Goal: Find specific page/section: Find specific page/section

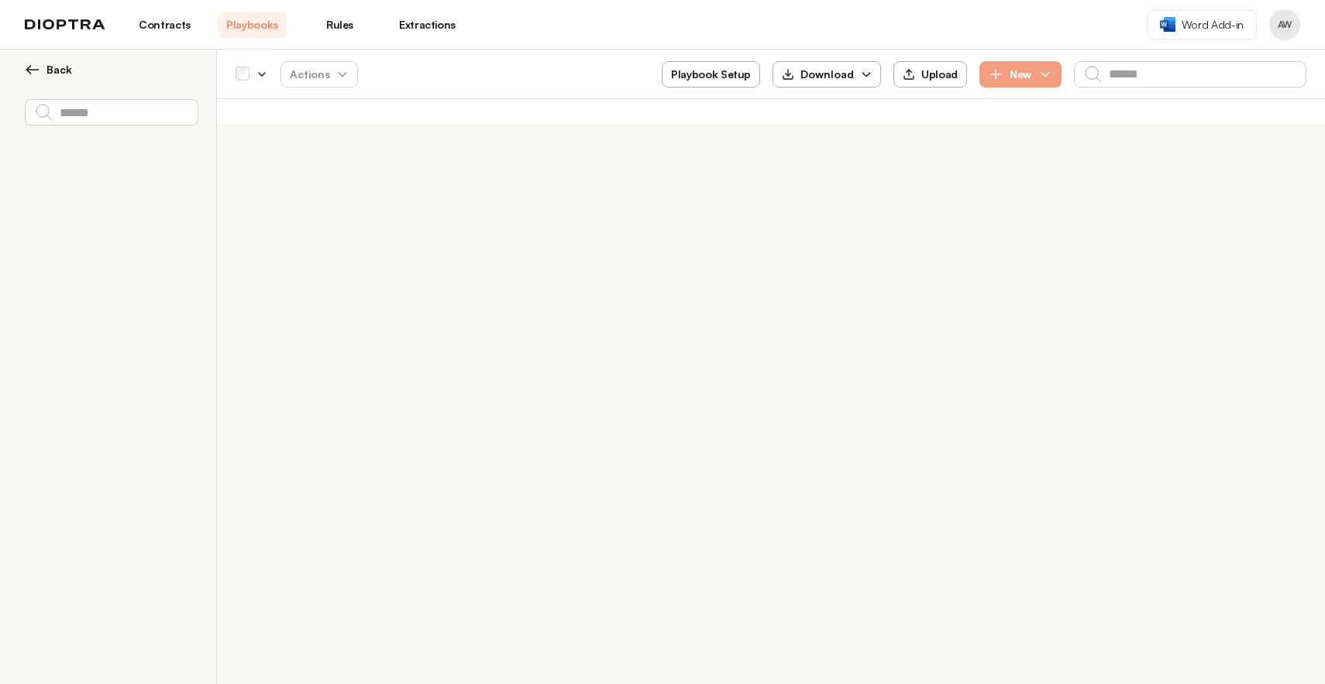
click at [81, 26] on img at bounding box center [65, 24] width 81 height 11
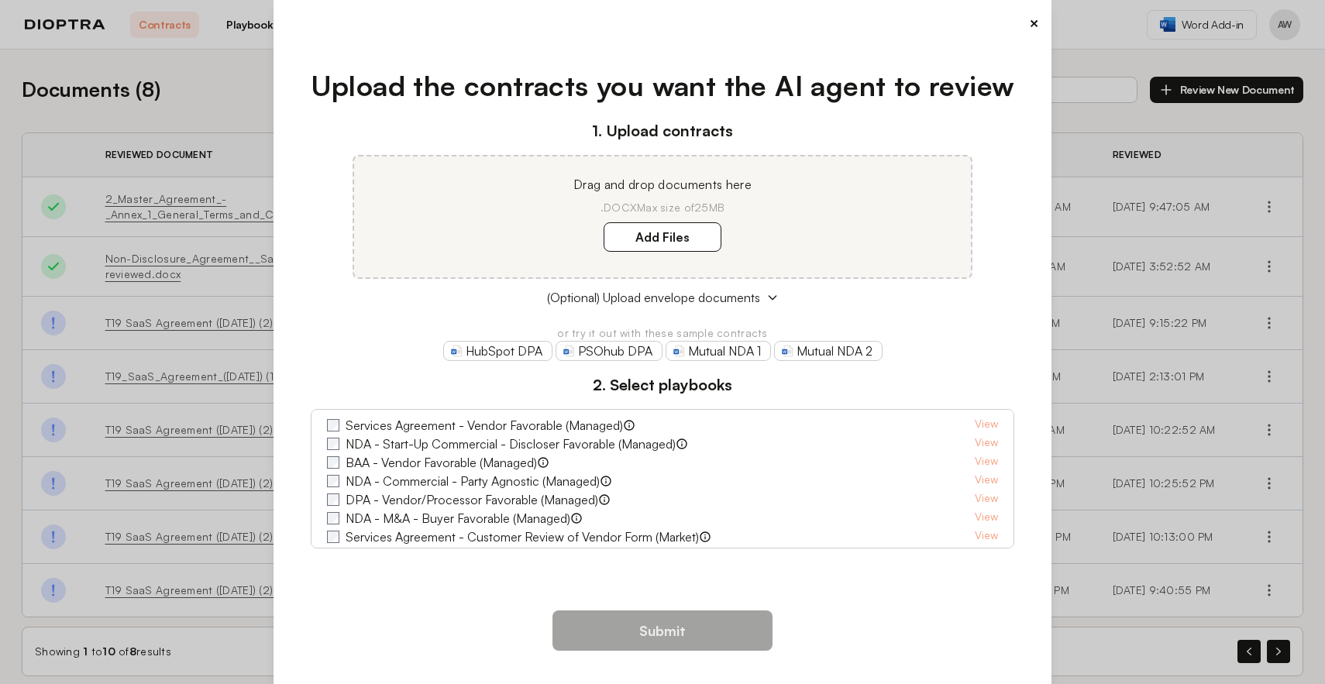
click at [1029, 23] on button "×" at bounding box center [1034, 23] width 10 height 22
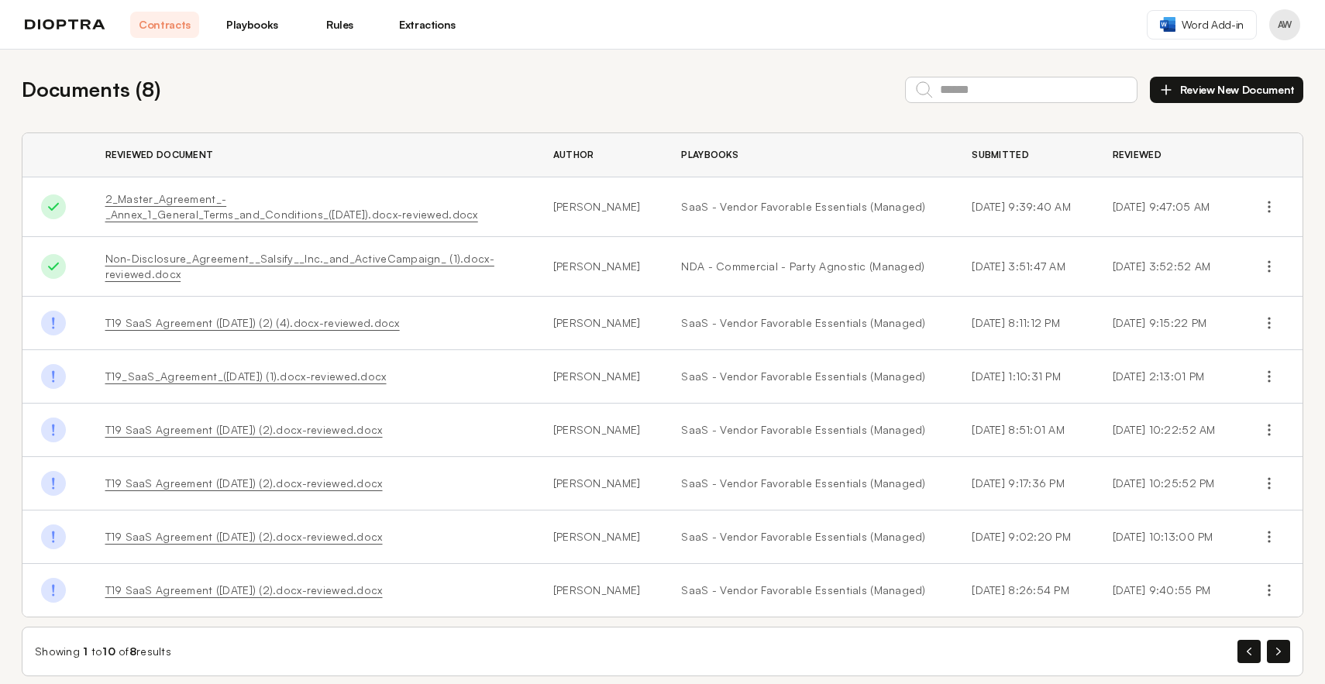
click at [263, 21] on link "Playbooks" at bounding box center [252, 25] width 69 height 26
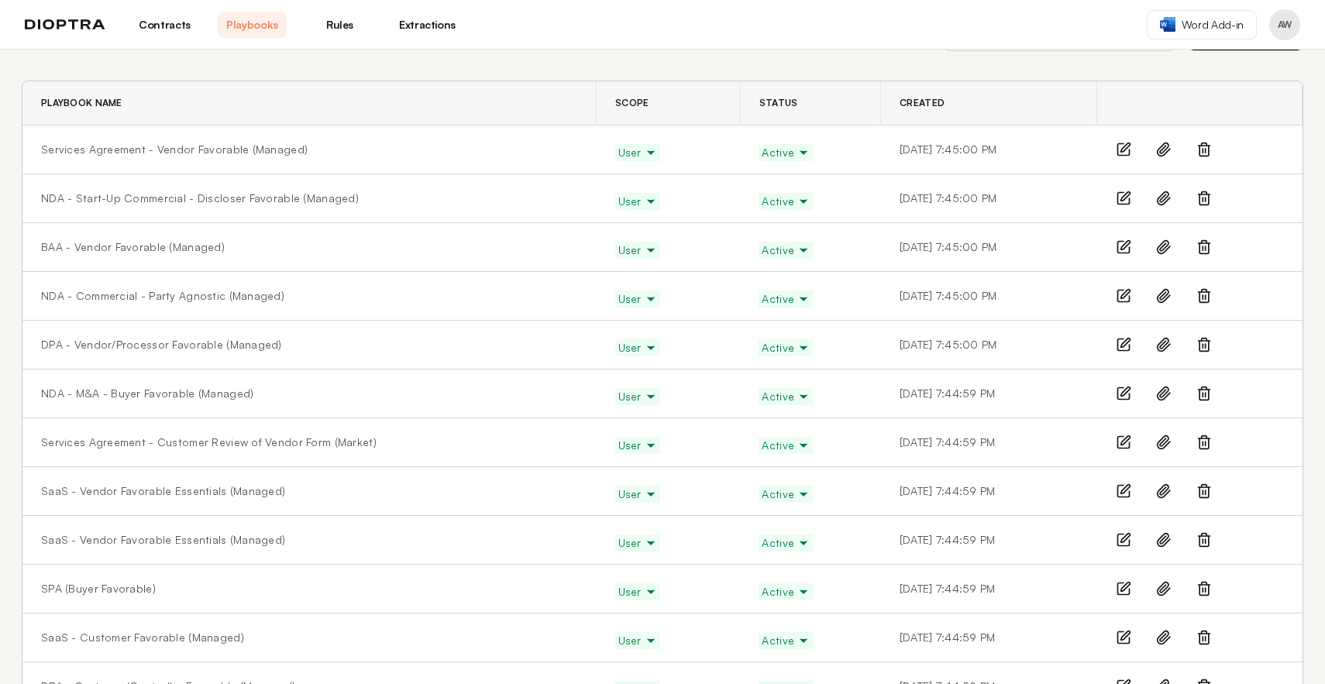
scroll to position [67, 0]
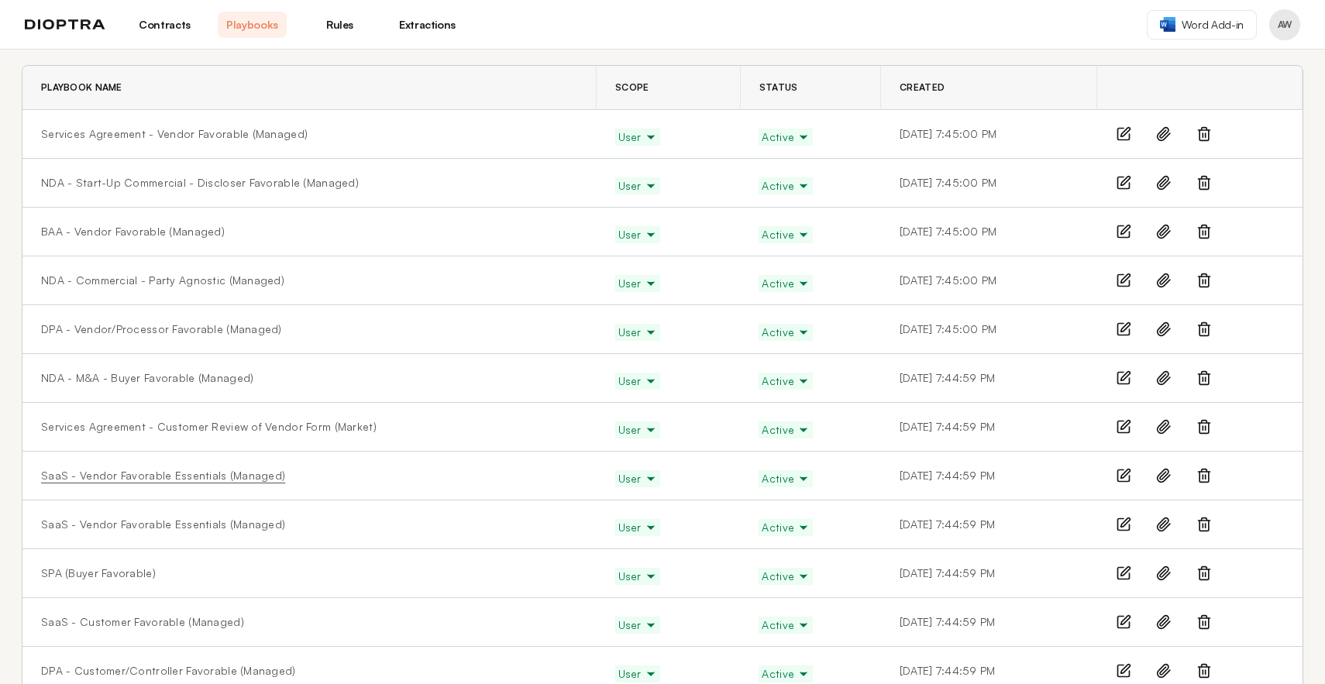
click at [207, 476] on link "SaaS - Vendor Favorable Essentials (Managed)" at bounding box center [163, 475] width 244 height 15
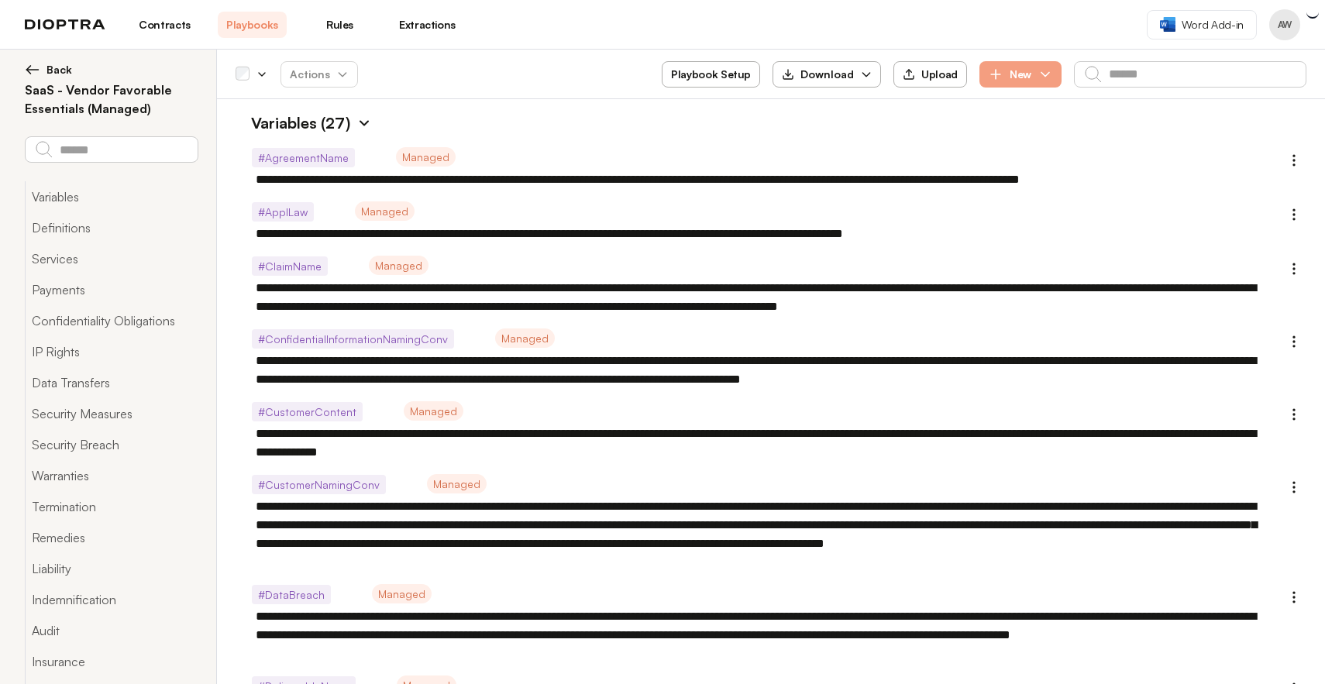
type textarea "*"
click at [861, 74] on icon "button" at bounding box center [866, 74] width 12 height 12
click at [842, 142] on button "As JSON" at bounding box center [828, 140] width 88 height 28
click at [25, 68] on img at bounding box center [32, 69] width 15 height 15
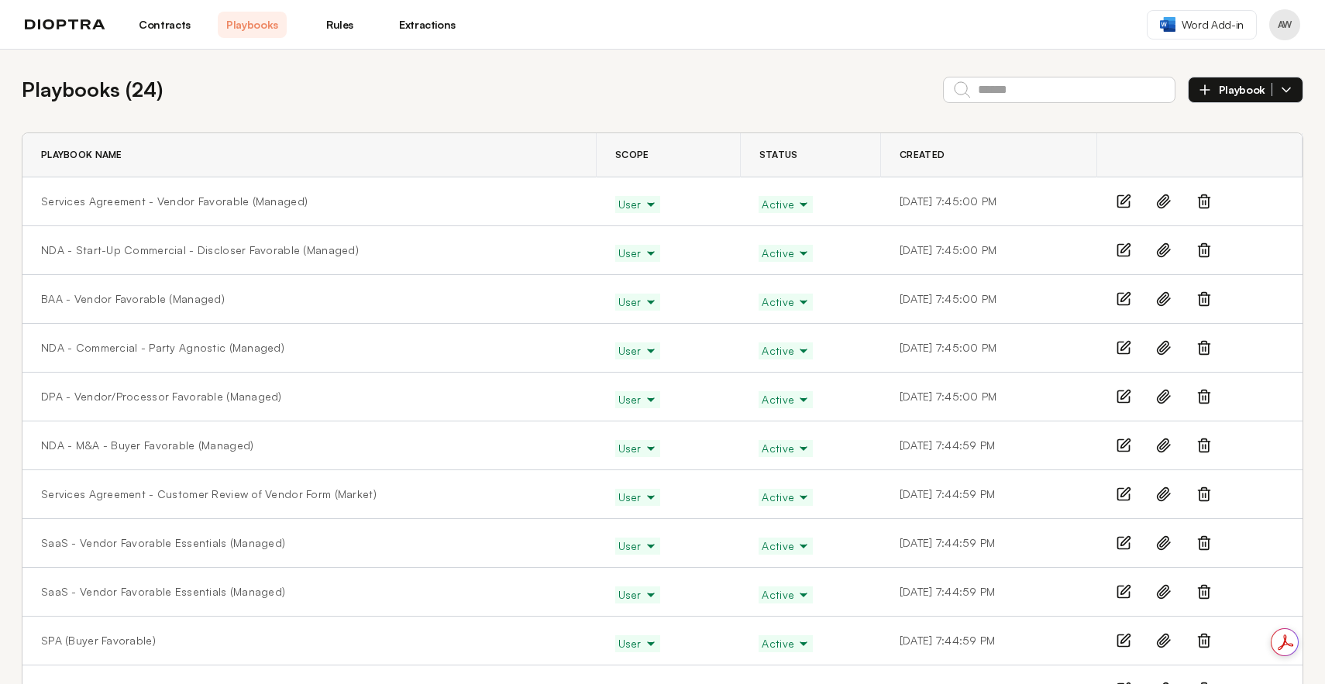
click at [172, 22] on link "Contracts" at bounding box center [164, 25] width 69 height 26
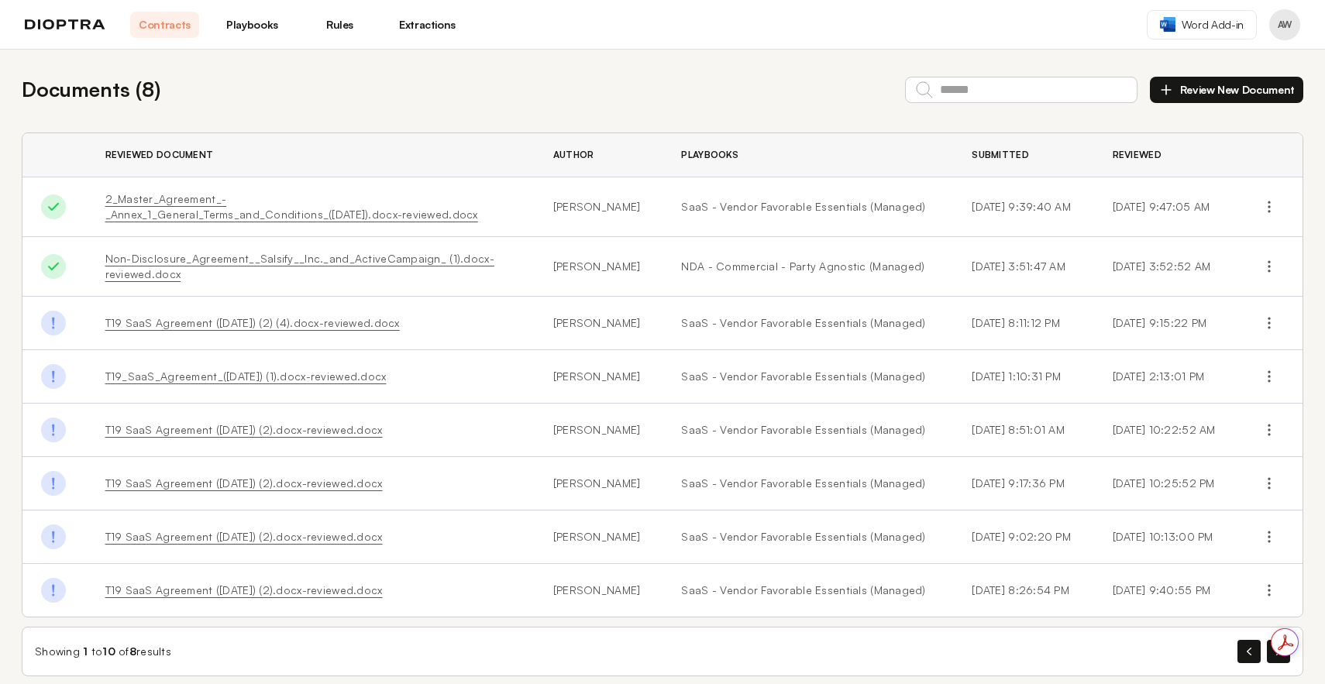
click at [294, 324] on link "T19 SaaS Agreement (10.06.2025) (2) (4).docx-reviewed.docx" at bounding box center [252, 322] width 294 height 13
click at [273, 19] on link "Playbooks" at bounding box center [252, 25] width 69 height 26
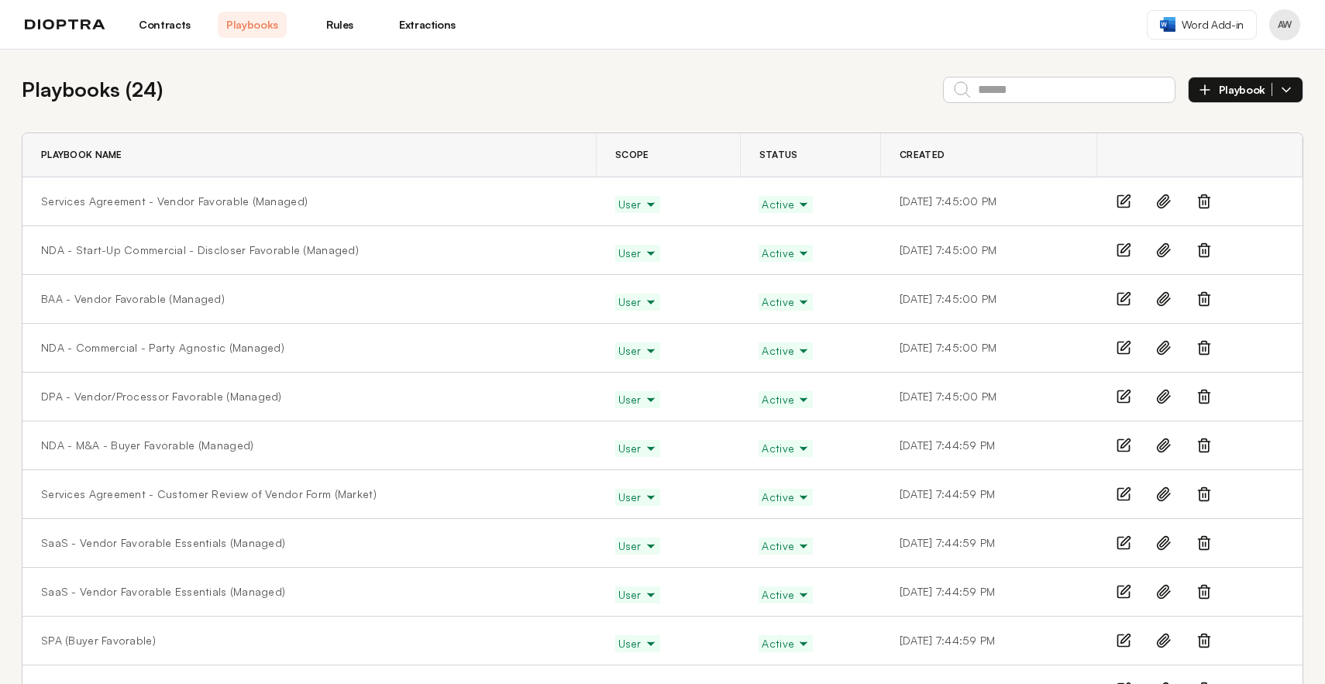
click at [172, 36] on link "Contracts" at bounding box center [164, 25] width 69 height 26
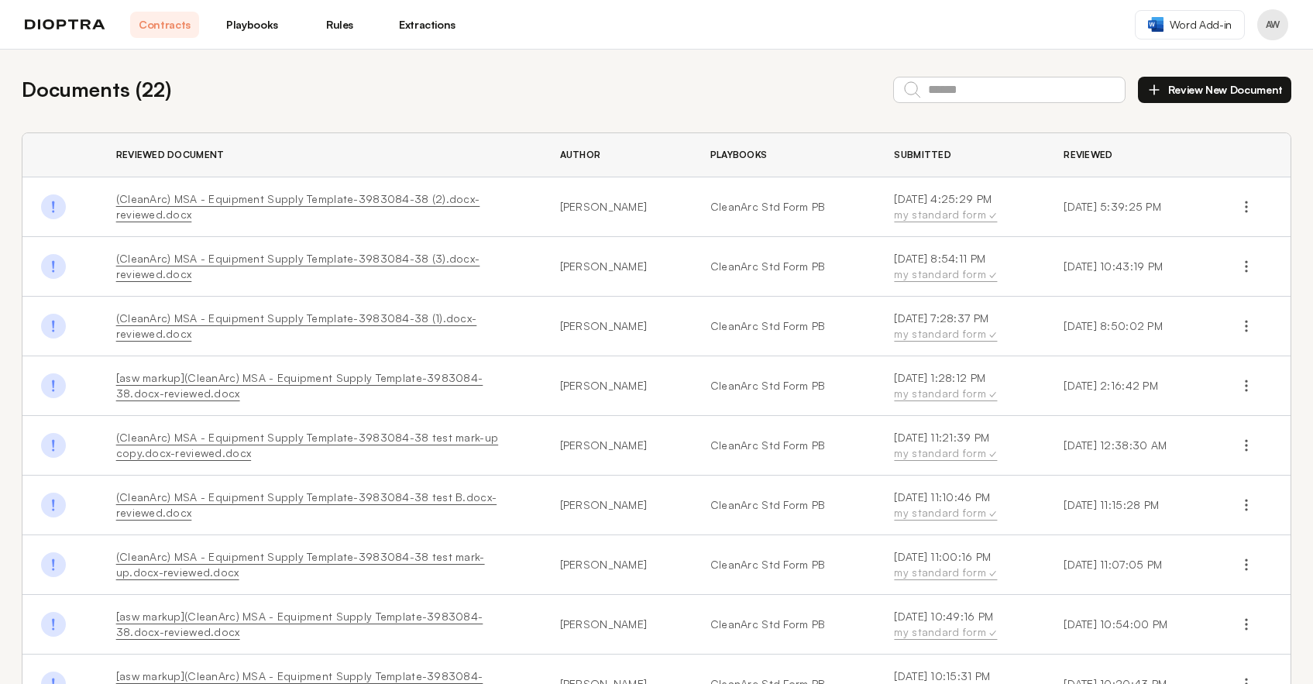
click at [369, 198] on link "(CleanArc) MSA - Equipment Supply Template-3983084-38 (2).docx-reviewed.docx" at bounding box center [298, 206] width 364 height 29
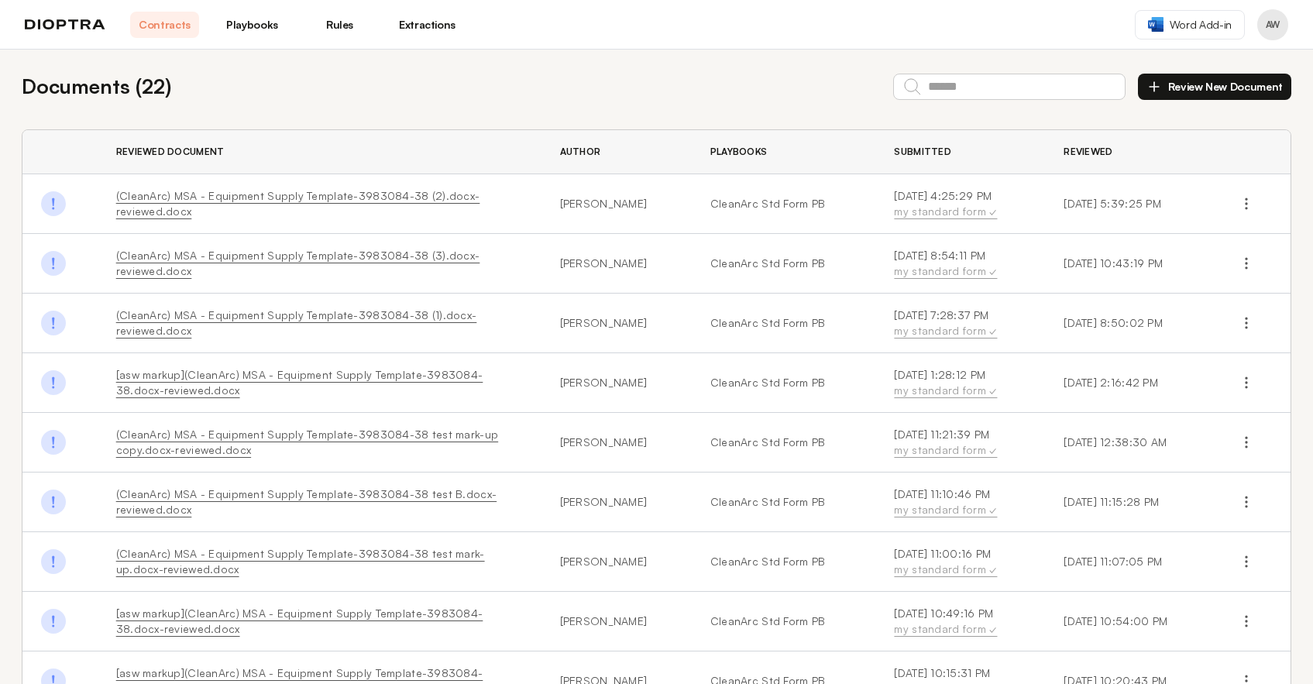
scroll to position [6, 0]
